Goal: Task Accomplishment & Management: Manage account settings

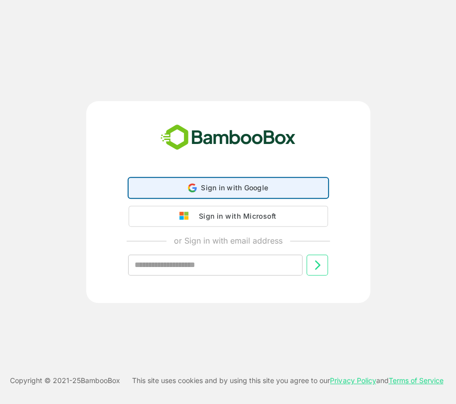
click at [207, 192] on div "Sign in with Google Sign in with Google. Opens in new tab" at bounding box center [228, 188] width 187 height 19
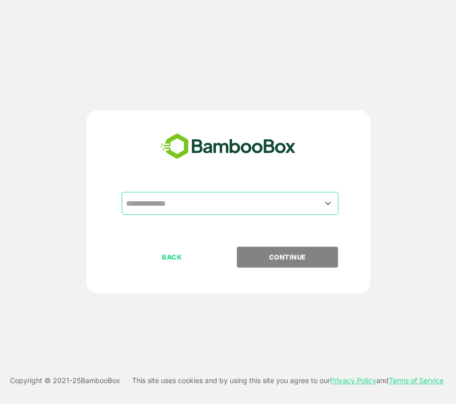
click at [329, 205] on icon "Open" at bounding box center [328, 203] width 12 height 12
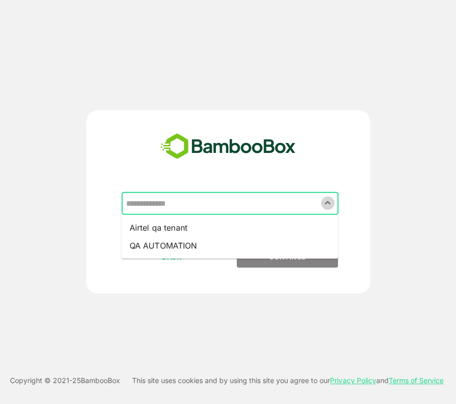
click at [326, 204] on icon "Close" at bounding box center [327, 202] width 5 height 3
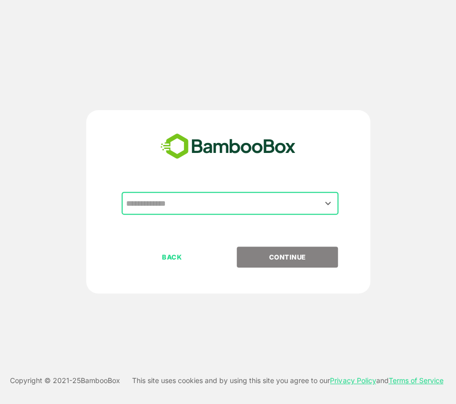
click at [326, 204] on icon "Open" at bounding box center [328, 203] width 12 height 12
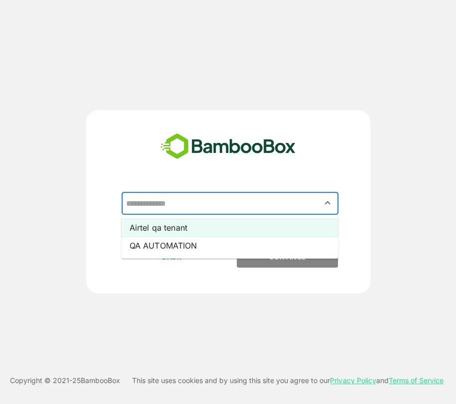
click at [184, 228] on li "Airtel qa tenant" at bounding box center [230, 228] width 217 height 18
type input "**********"
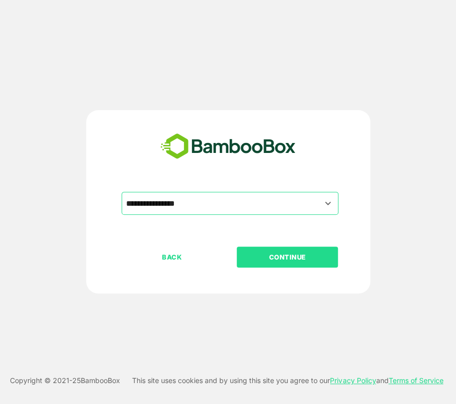
click at [275, 255] on p "CONTINUE" at bounding box center [288, 257] width 100 height 11
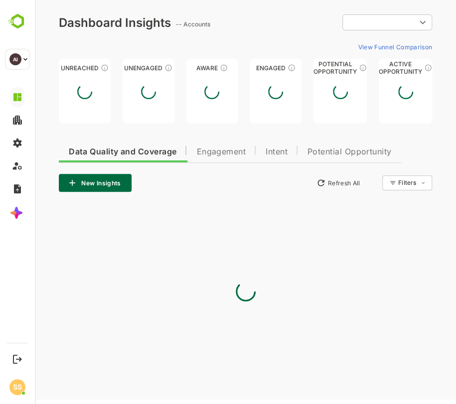
type input "****"
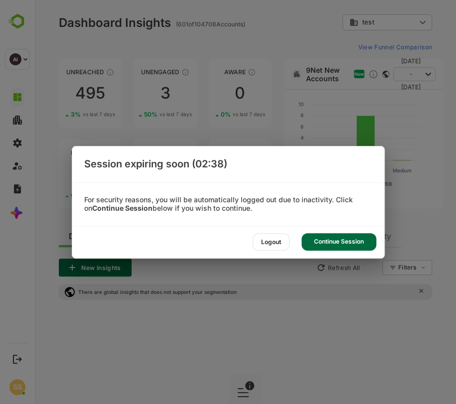
click at [343, 243] on div "Continue Session" at bounding box center [339, 241] width 75 height 17
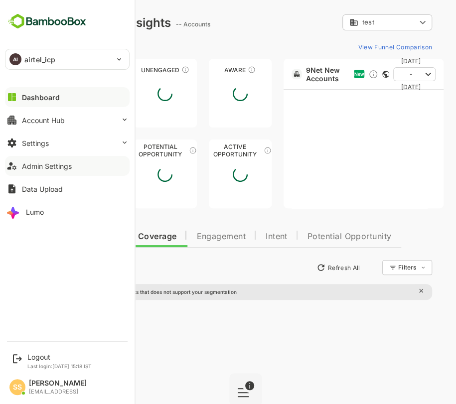
click at [50, 167] on div "Admin Settings" at bounding box center [47, 166] width 50 height 8
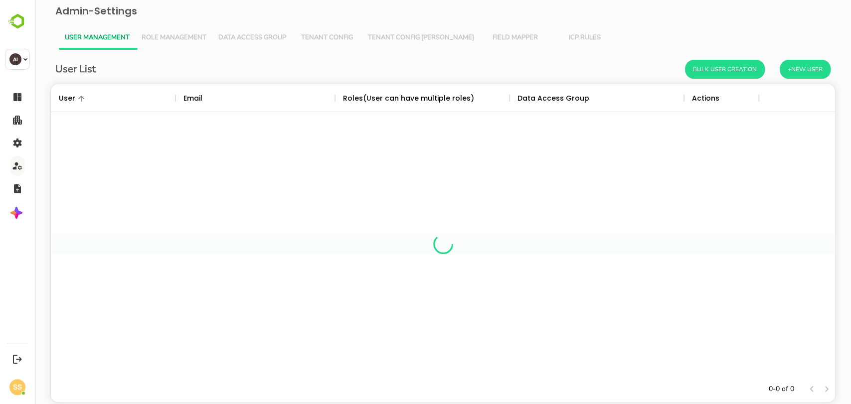
scroll to position [283, 768]
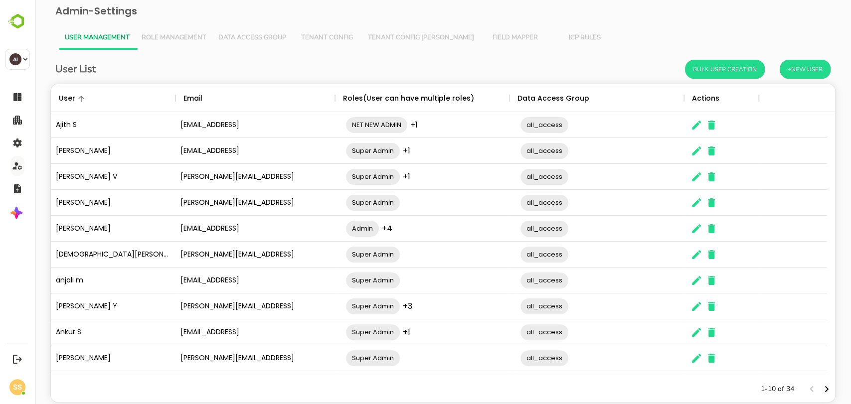
click at [398, 37] on span "Tenant Config [PERSON_NAME]" at bounding box center [421, 38] width 106 height 8
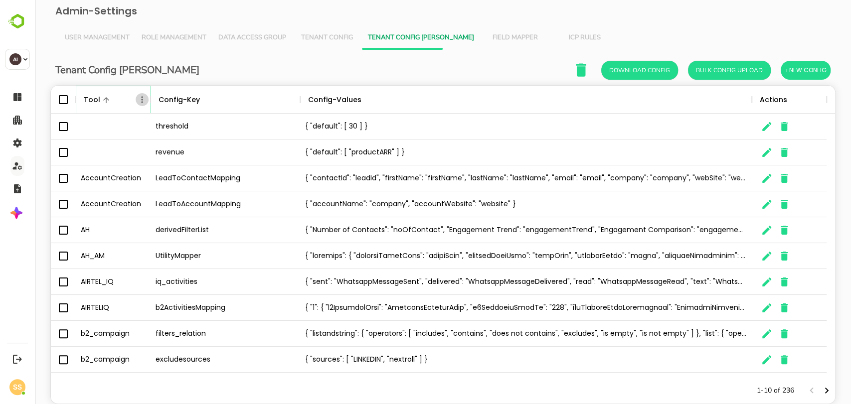
click at [143, 101] on icon "Menu" at bounding box center [142, 100] width 10 height 10
click at [108, 174] on li "Filter" at bounding box center [114, 173] width 69 height 18
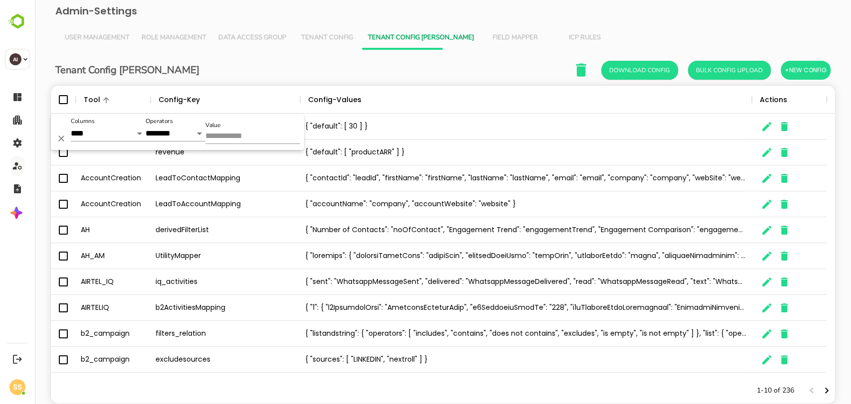
click at [239, 140] on input "Value" at bounding box center [252, 137] width 95 height 14
type input "**********"
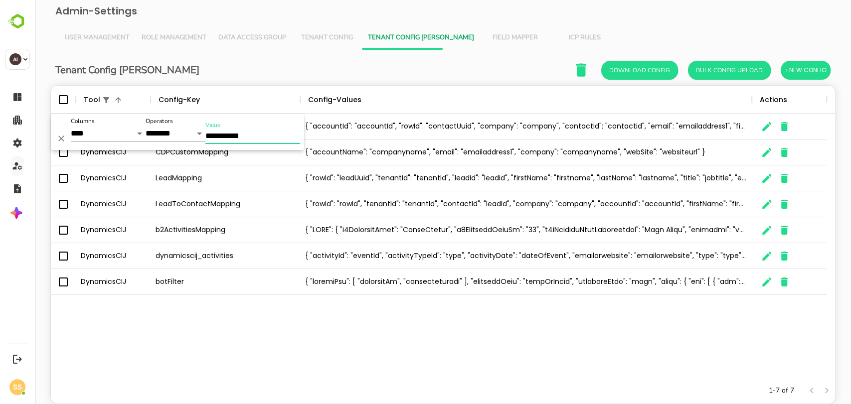
click at [231, 352] on div "DynamicsCIJ ContactMapping { "accountId": "accountId", "rowId": "contactUuid", …" at bounding box center [443, 246] width 785 height 264
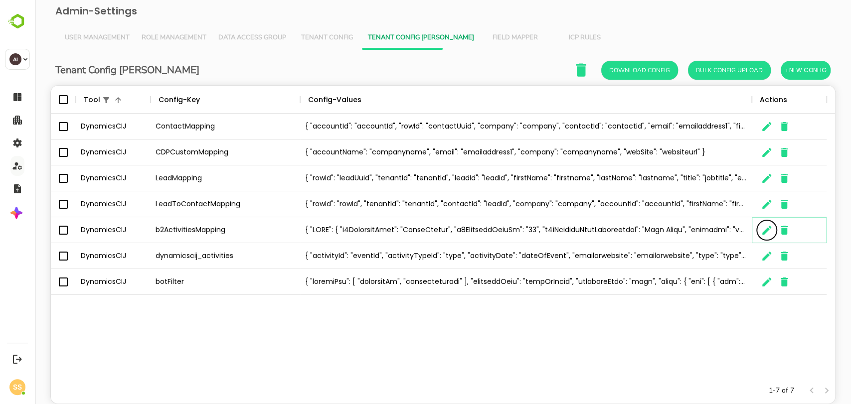
click at [456, 232] on icon "The User Data" at bounding box center [767, 230] width 12 height 12
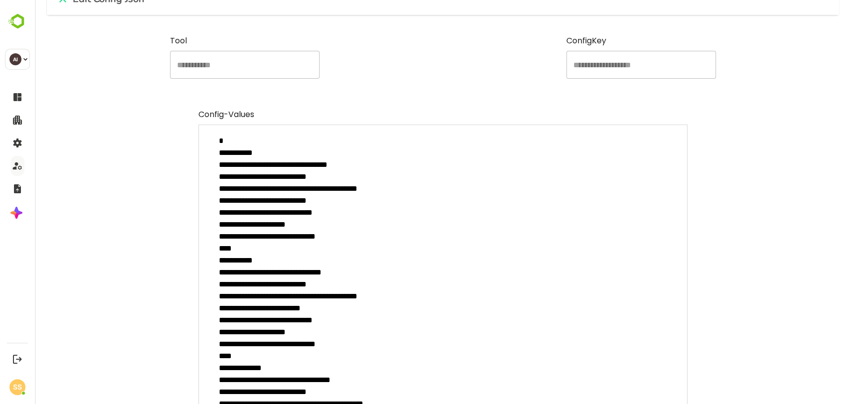
scroll to position [0, 0]
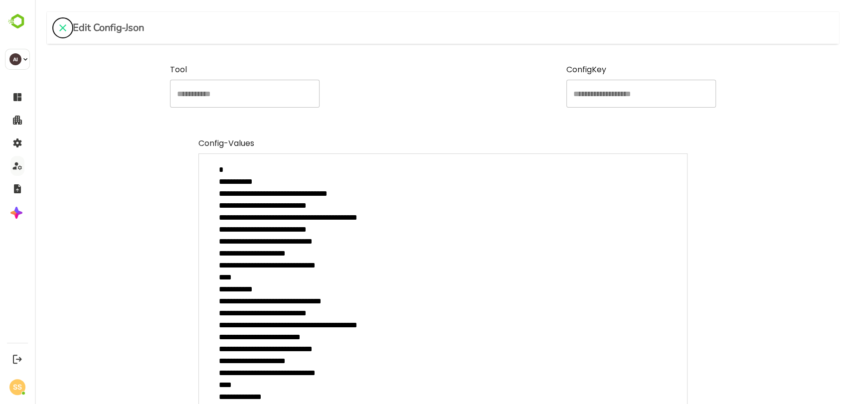
click at [64, 30] on icon "close" at bounding box center [63, 28] width 12 height 12
type textarea "*"
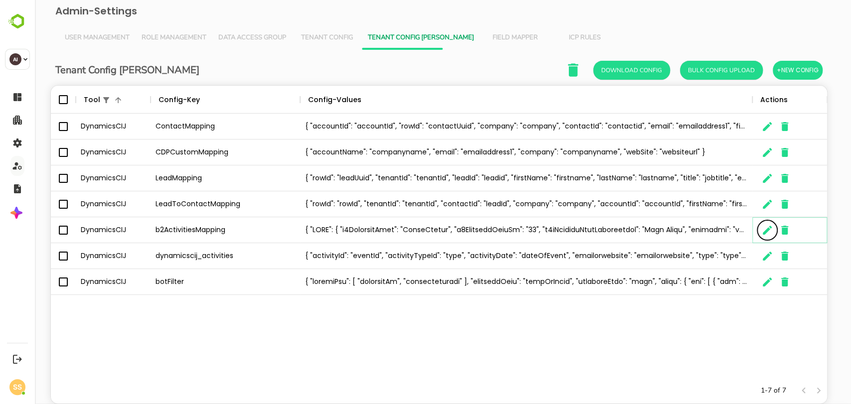
scroll to position [283, 768]
click at [456, 232] on icon "The User Data" at bounding box center [767, 230] width 9 height 9
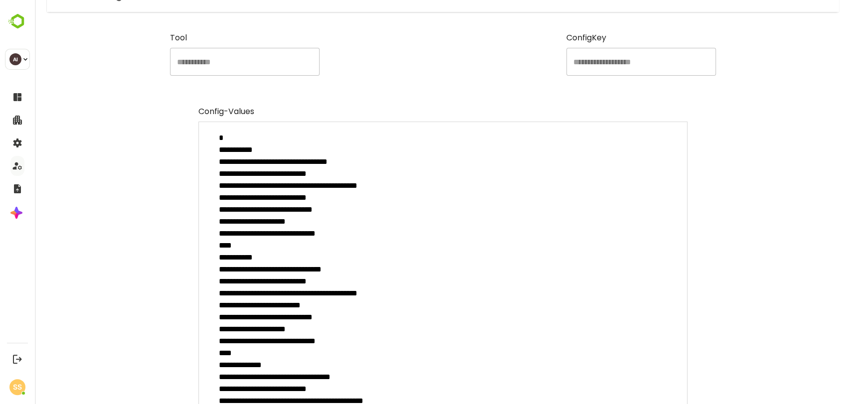
scroll to position [0, 0]
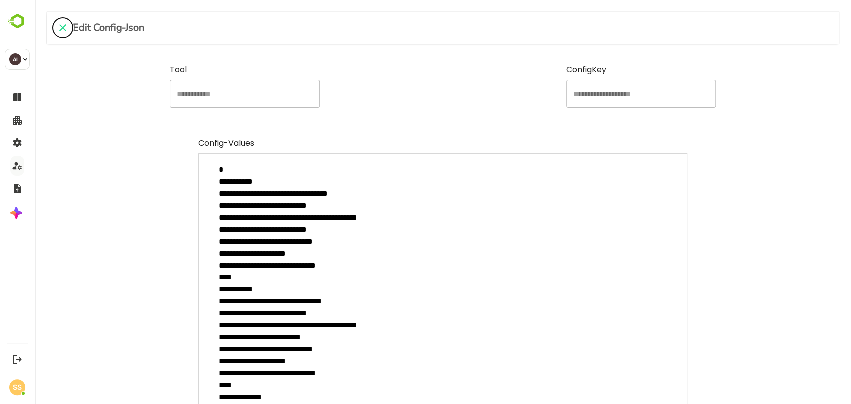
click at [64, 29] on icon "close" at bounding box center [63, 28] width 12 height 12
type textarea "*"
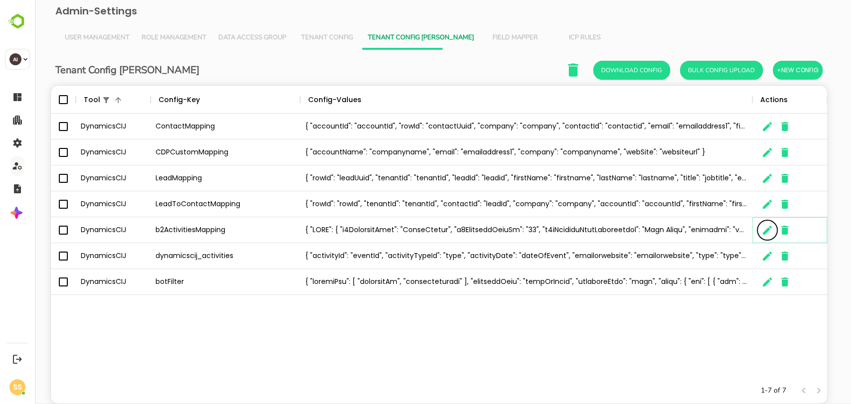
scroll to position [283, 768]
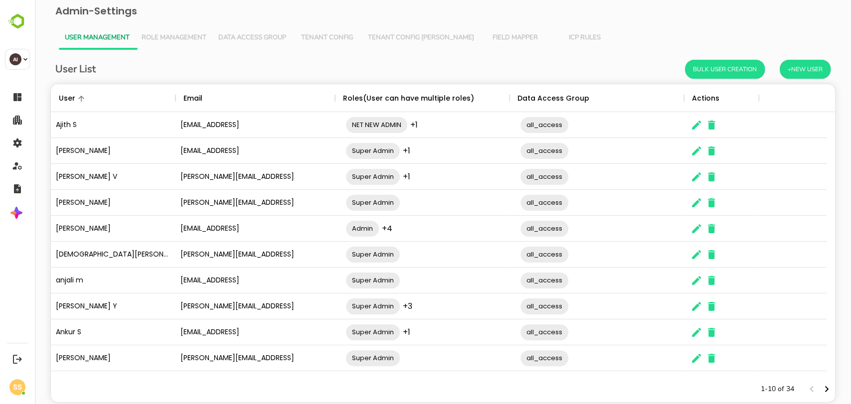
scroll to position [283, 768]
click at [381, 36] on span "Tenant Config [PERSON_NAME]" at bounding box center [421, 38] width 106 height 8
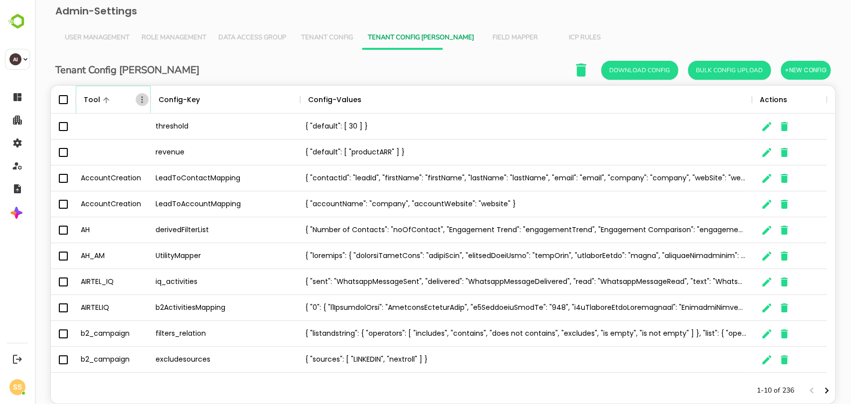
click at [143, 104] on icon "Menu" at bounding box center [142, 100] width 10 height 10
click at [93, 170] on li "Filter" at bounding box center [114, 173] width 69 height 18
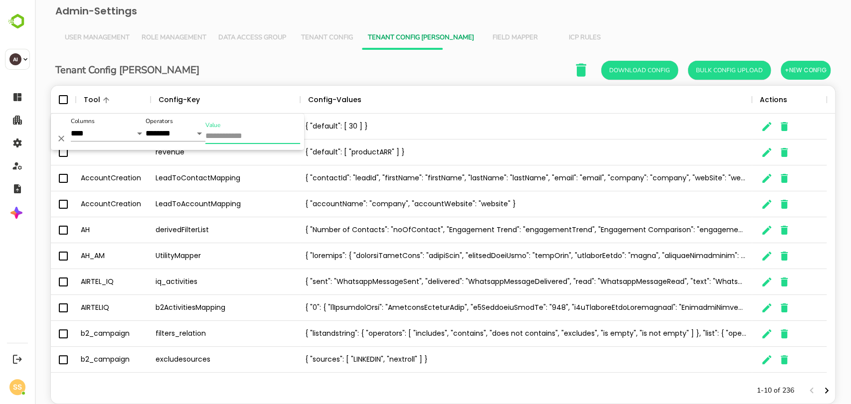
click at [231, 138] on input "Value" at bounding box center [252, 137] width 95 height 14
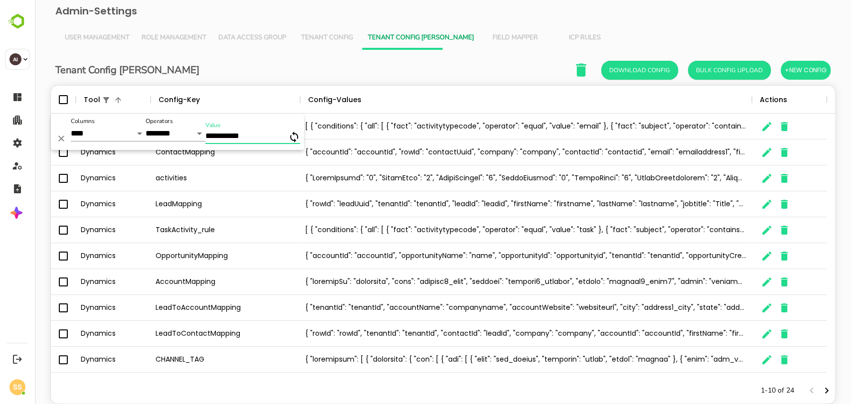
type input "**********"
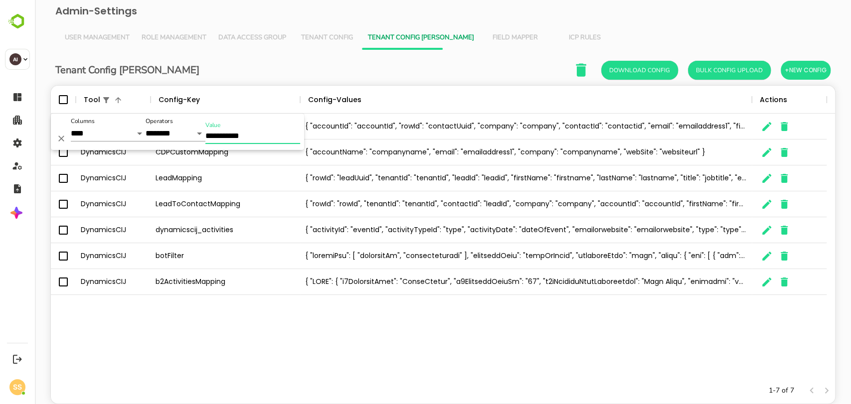
click at [290, 385] on div "1-7 of 7" at bounding box center [443, 391] width 785 height 26
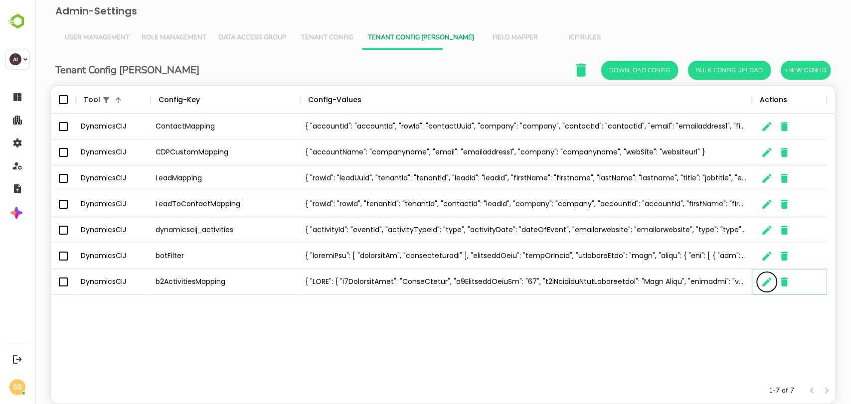
click at [767, 288] on icon "The User Data" at bounding box center [767, 282] width 12 height 12
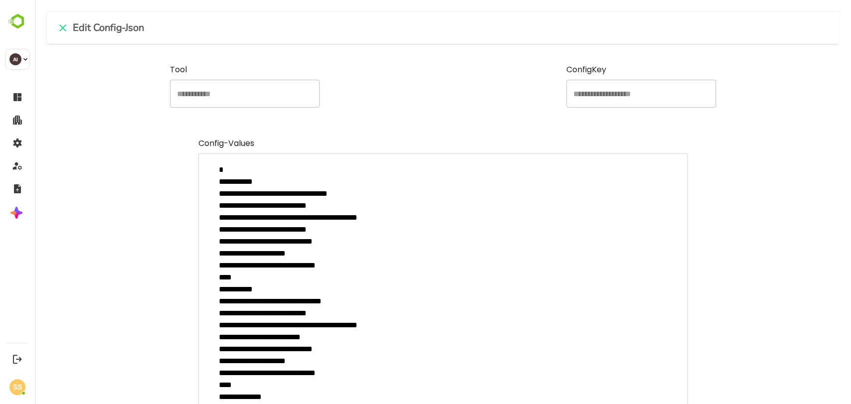
type textarea "*"
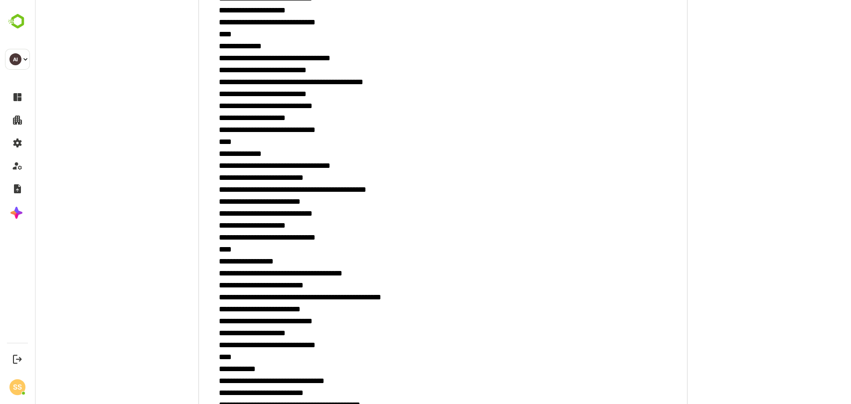
scroll to position [332, 0]
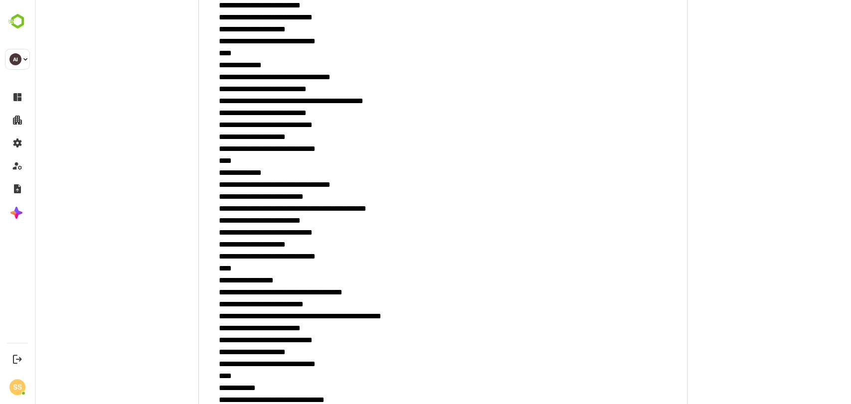
click at [264, 279] on textarea "minimum height" at bounding box center [443, 284] width 490 height 926
click at [245, 171] on textarea "minimum height" at bounding box center [443, 284] width 490 height 926
